Goal: Task Accomplishment & Management: Complete application form

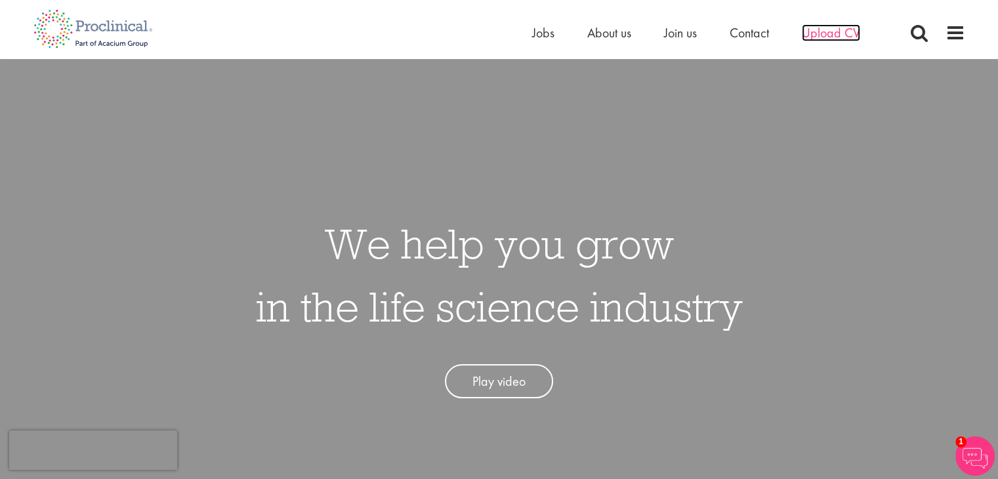
click at [849, 32] on span "Upload CV" at bounding box center [831, 32] width 58 height 17
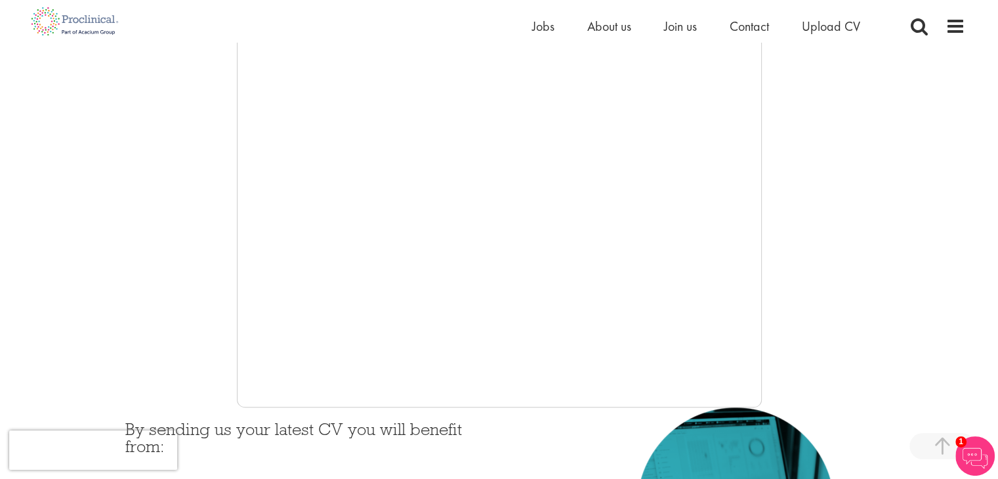
scroll to position [263, 0]
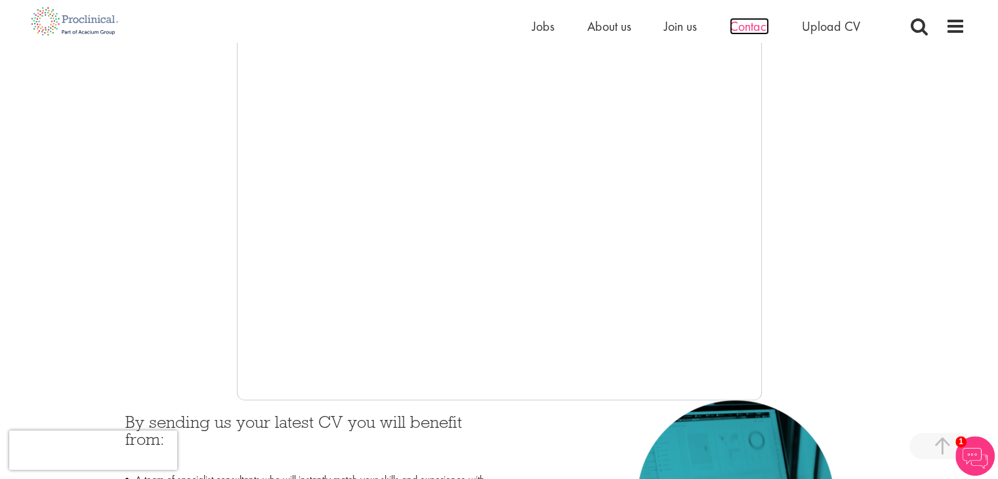
click at [759, 24] on span "Contact" at bounding box center [749, 26] width 39 height 17
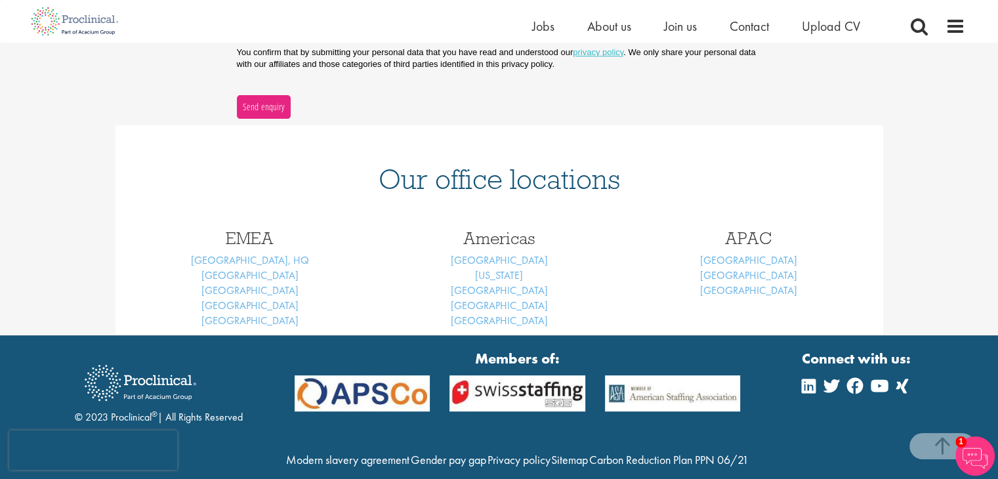
scroll to position [131, 0]
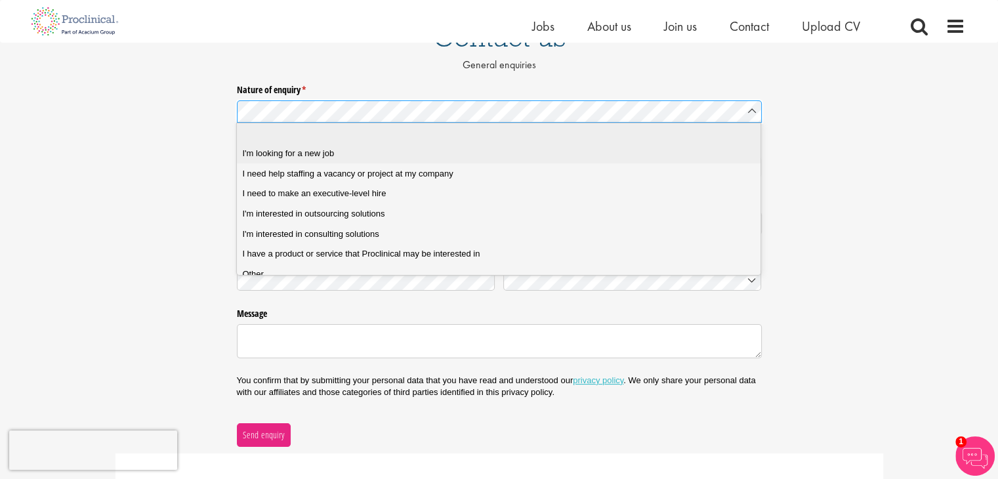
click at [596, 148] on div "I'm looking for a new job" at bounding box center [503, 154] width 522 height 12
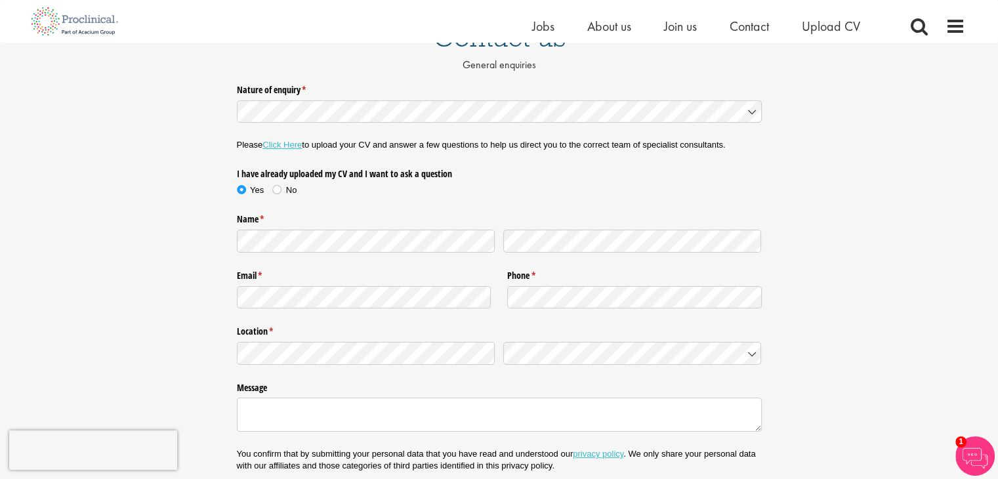
click at [284, 150] on p "Please Click Here to upload your CV and answer a few questions to help us direc…" at bounding box center [499, 145] width 525 height 12
click at [278, 192] on span at bounding box center [276, 189] width 13 height 13
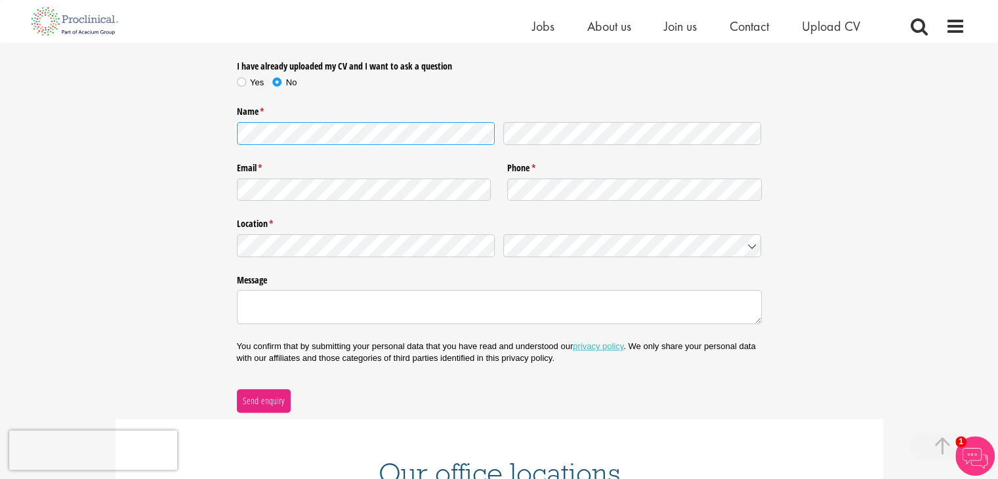
scroll to position [263, 0]
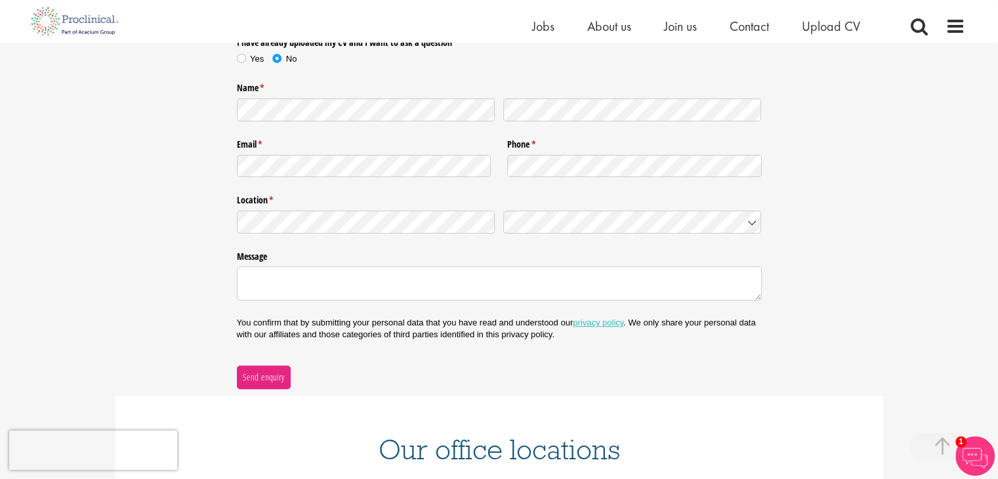
click at [869, 190] on div "Nature of enquiry * (required) Please Click Here to upload your CV and answer a…" at bounding box center [499, 168] width 998 height 442
click at [510, 282] on textarea "Message" at bounding box center [499, 283] width 525 height 34
click at [509, 286] on textarea "Message" at bounding box center [499, 283] width 525 height 34
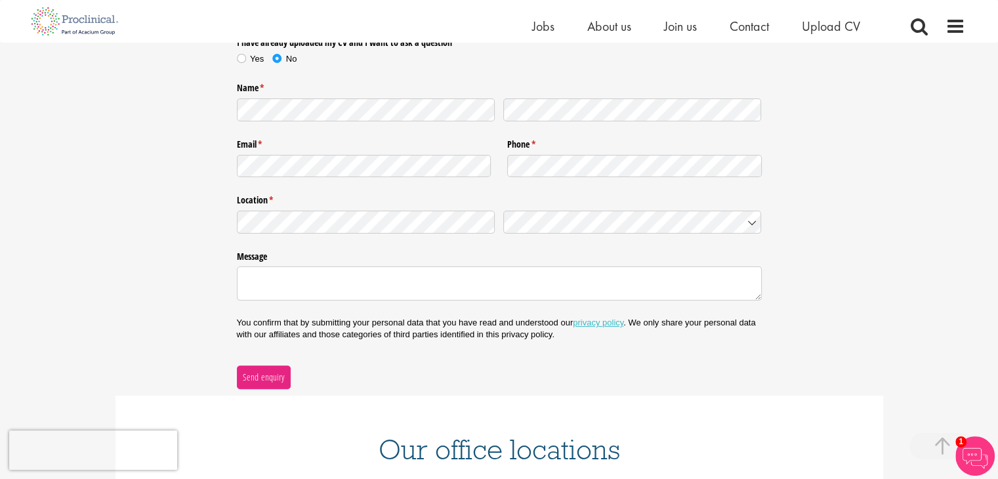
click at [948, 194] on div "Nature of enquiry * (required) Please Click Here to upload your CV and answer a…" at bounding box center [499, 168] width 998 height 442
